Goal: Task Accomplishment & Management: Manage account settings

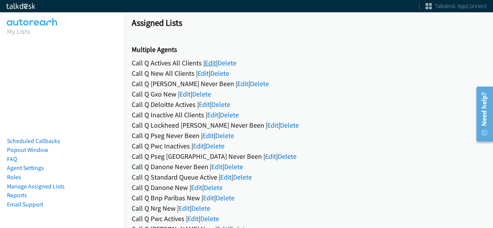
click at [209, 64] on link "Edit" at bounding box center [210, 63] width 11 height 9
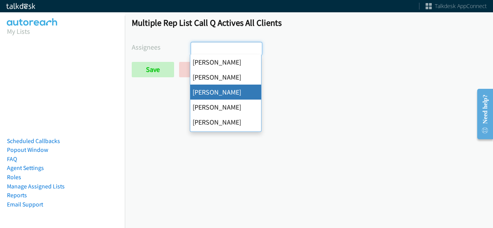
scroll to position [18, 0]
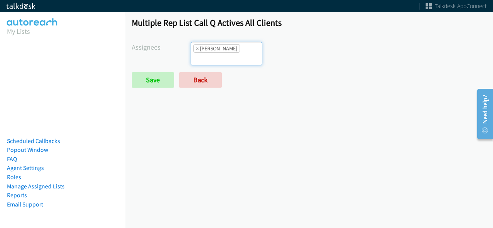
click at [218, 53] on input "search" at bounding box center [204, 59] width 27 height 12
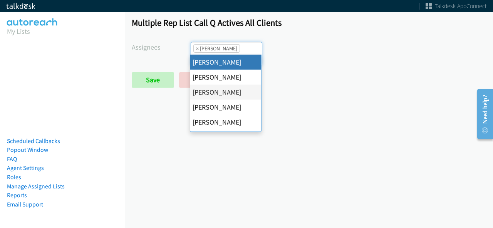
select select "cb11e729-9a1d-44de-9b38-0f5a50c7e01c"
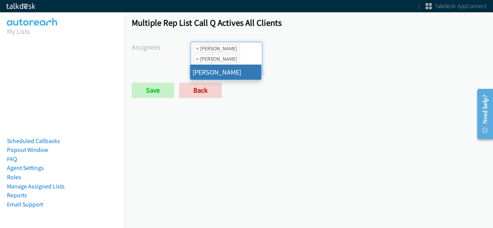
type input "char"
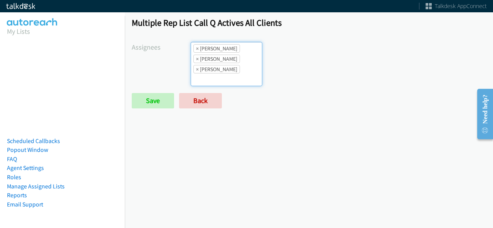
type input "j"
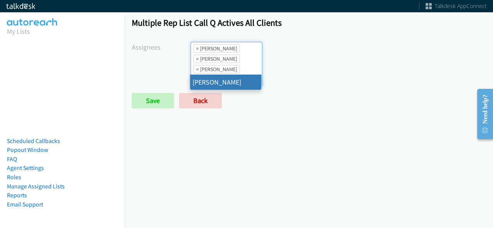
type input "jord"
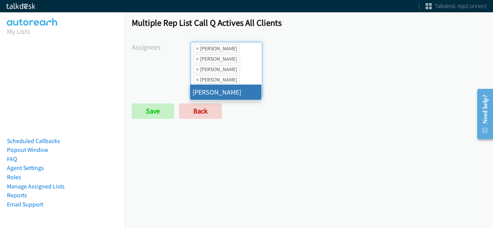
type input "tat"
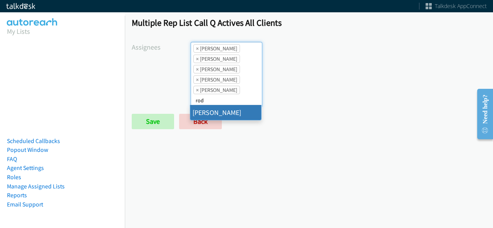
type input "rod"
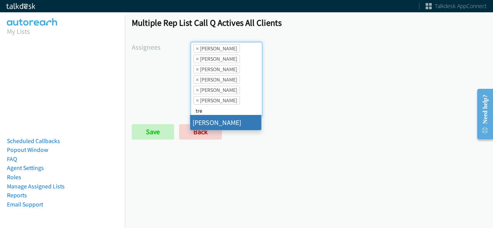
type input "tre"
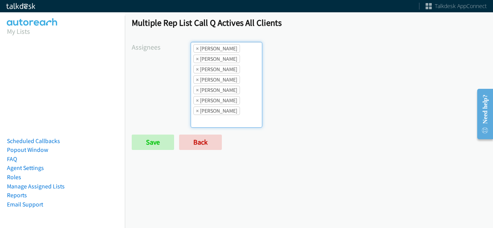
click at [168, 124] on div "Assignees [PERSON_NAME] [PERSON_NAME] [PERSON_NAME] [PERSON_NAME] Daquaya [PERS…" at bounding box center [309, 85] width 354 height 86
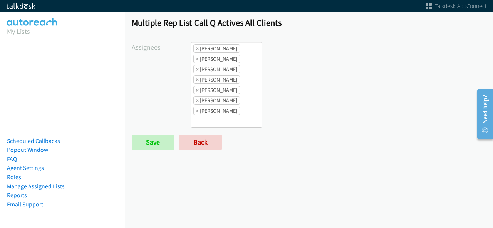
click at [154, 158] on div "Multiple Rep List Call Q Actives All Clients Assignees [PERSON_NAME] [PERSON_NA…" at bounding box center [309, 87] width 368 height 154
click at [158, 142] on input "Save" at bounding box center [153, 142] width 42 height 15
